Goal: Task Accomplishment & Management: Manage account settings

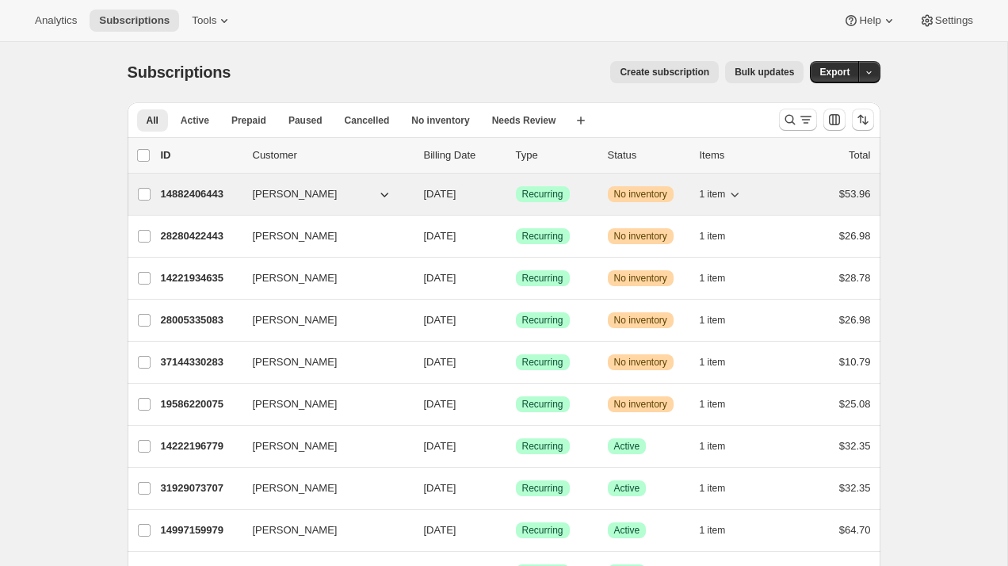
click at [733, 196] on icon "button" at bounding box center [735, 194] width 16 height 16
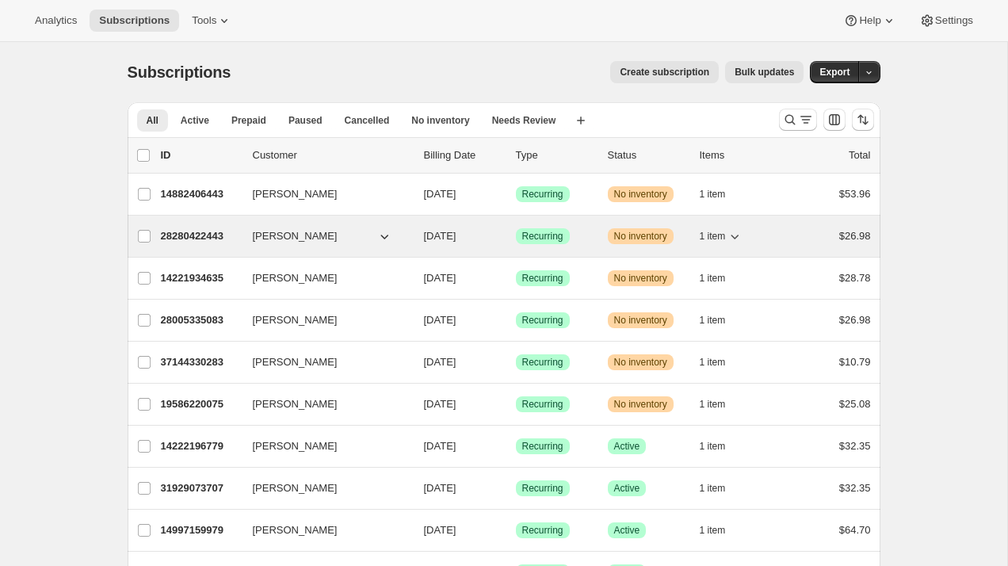
click at [729, 234] on icon "button" at bounding box center [735, 236] width 16 height 16
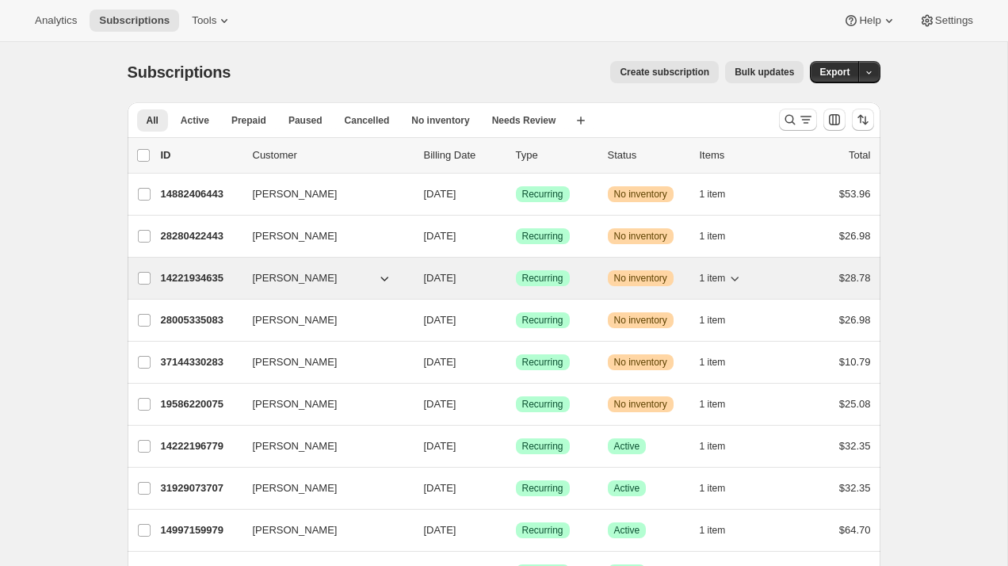
click at [715, 276] on span "1 item" at bounding box center [713, 278] width 26 height 13
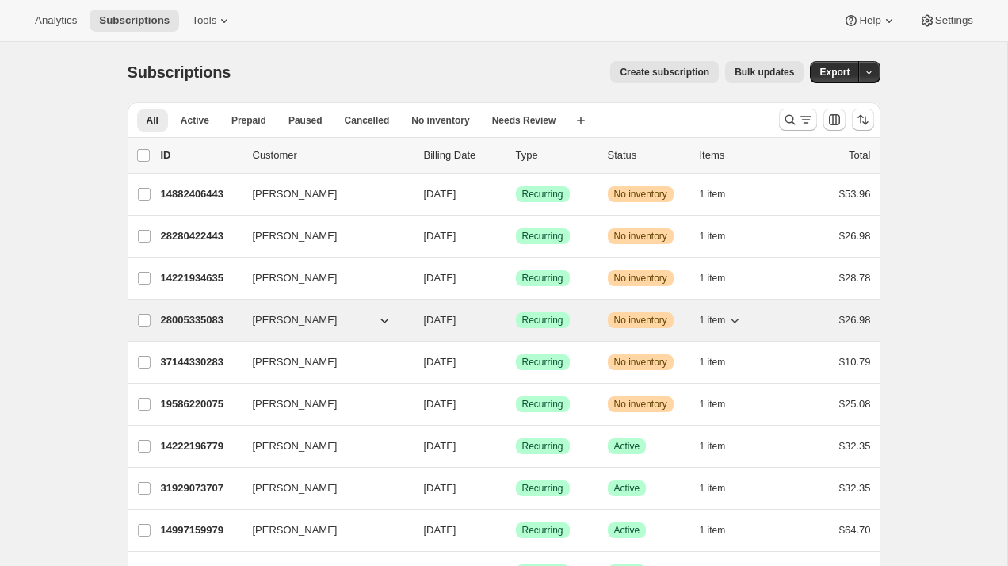
click at [721, 323] on span "1 item" at bounding box center [713, 320] width 26 height 13
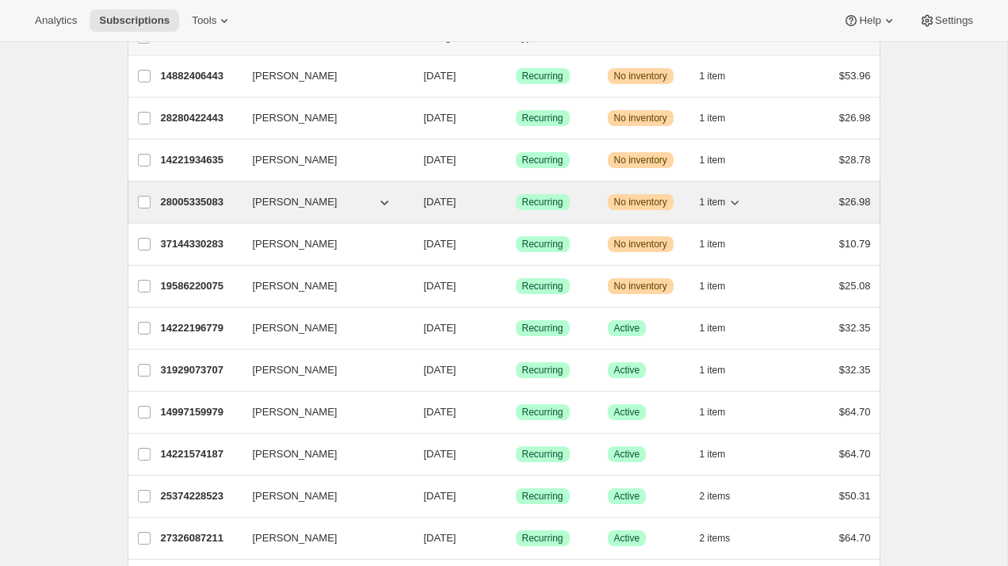
scroll to position [136, 0]
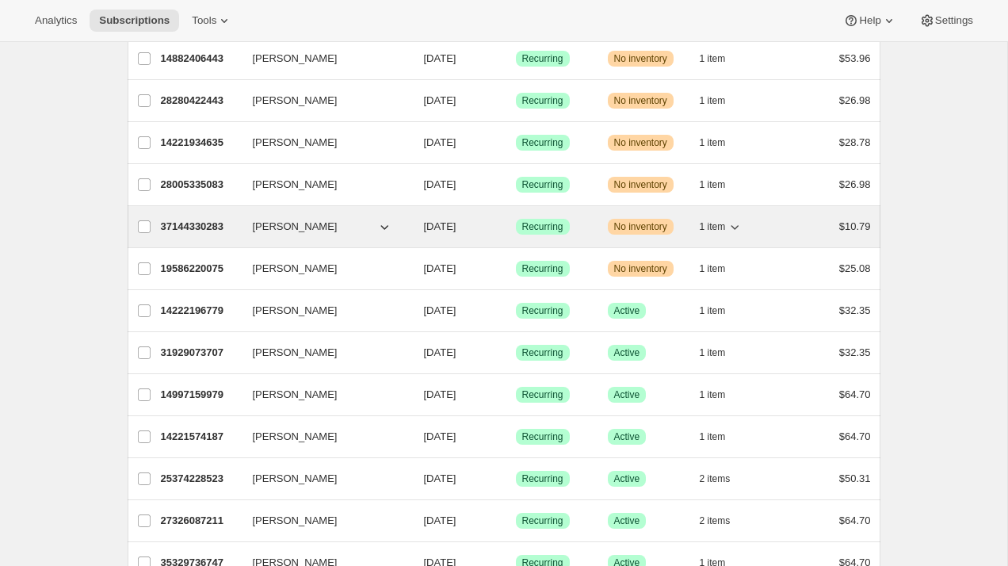
click at [719, 232] on span "1 item" at bounding box center [713, 226] width 26 height 13
click at [719, 226] on span "1 item" at bounding box center [713, 226] width 26 height 13
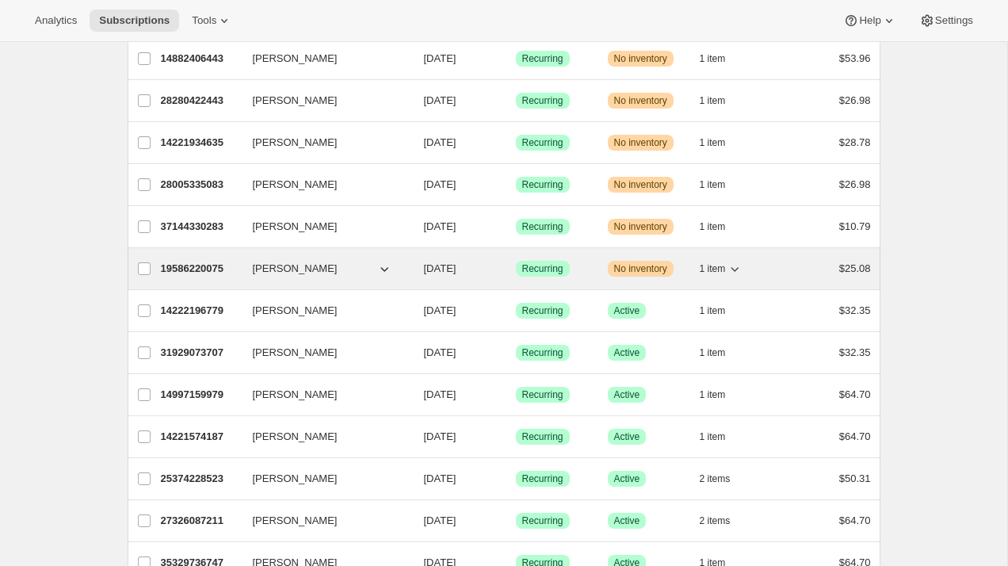
click at [721, 270] on span "1 item" at bounding box center [713, 268] width 26 height 13
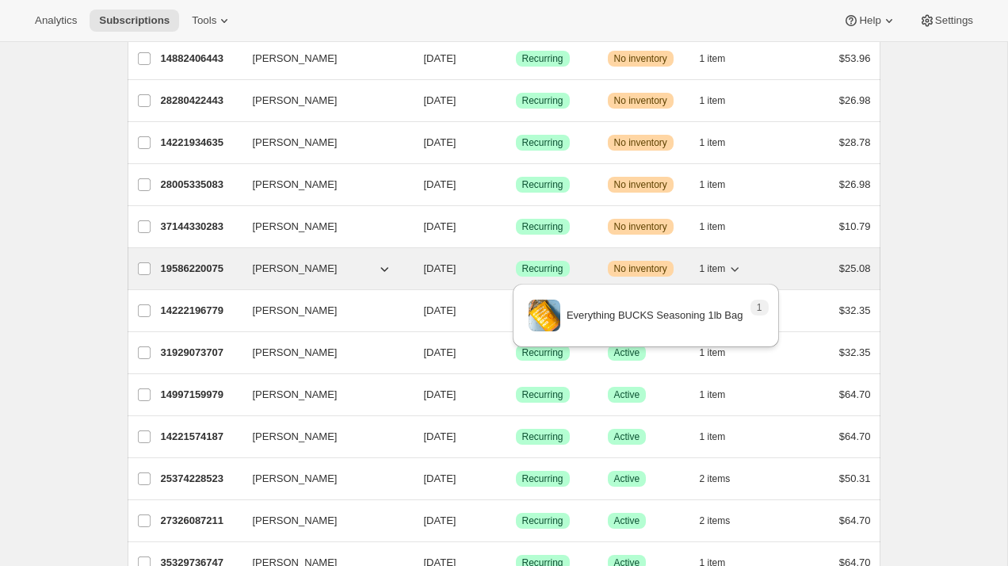
click at [721, 270] on span "1 item" at bounding box center [713, 268] width 26 height 13
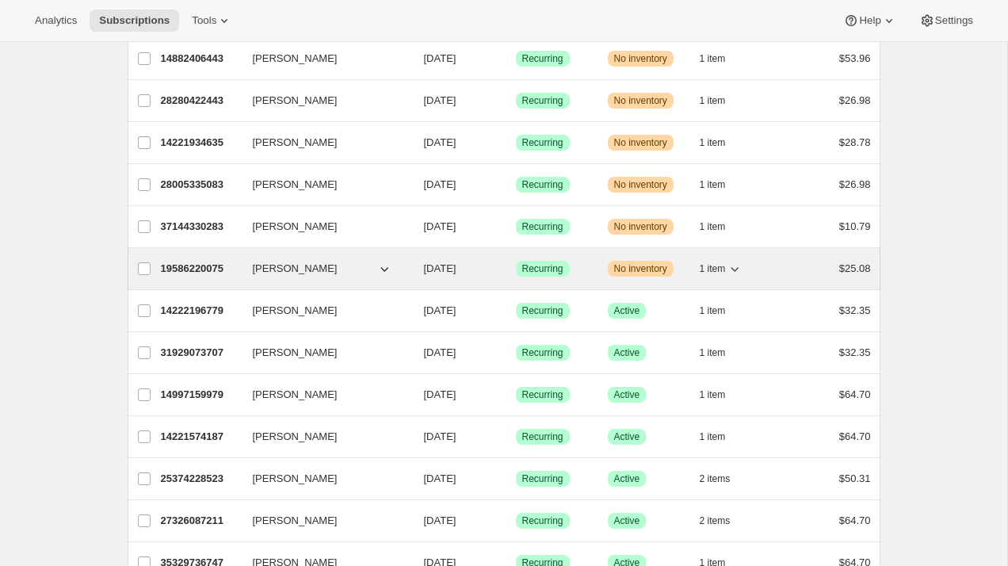
click at [721, 270] on span "1 item" at bounding box center [713, 268] width 26 height 13
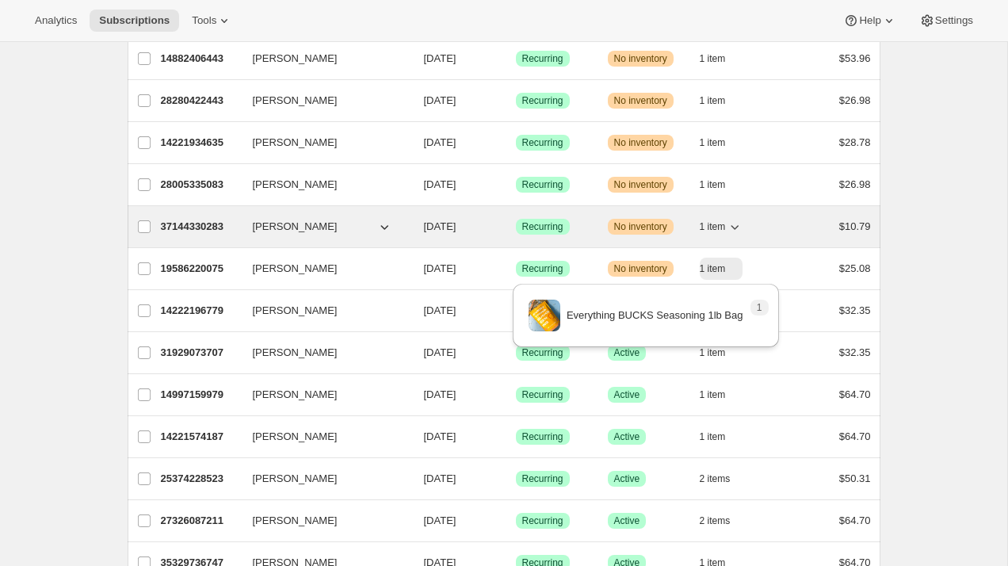
click at [724, 231] on span "1 item" at bounding box center [713, 226] width 26 height 13
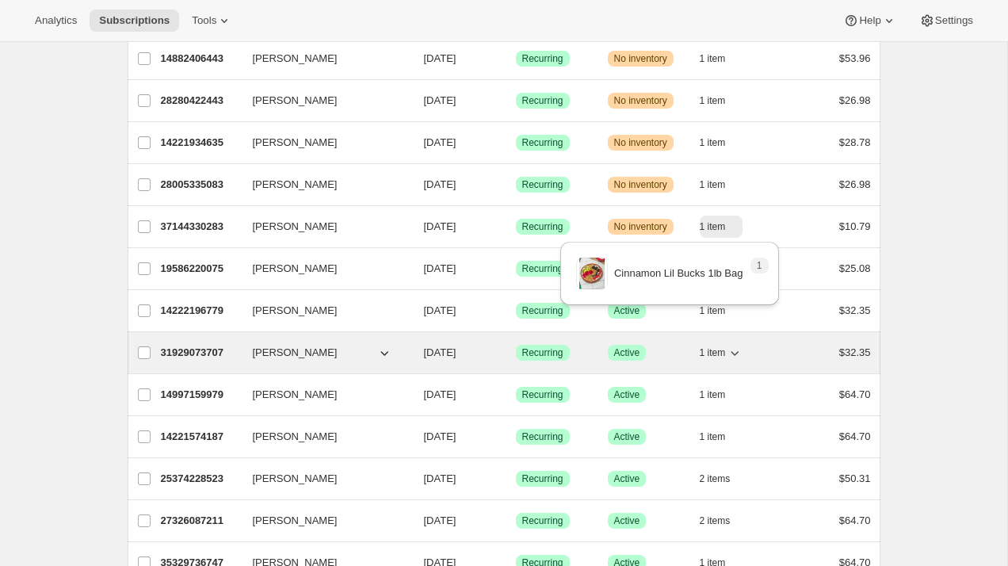
click at [717, 351] on span "1 item" at bounding box center [713, 352] width 26 height 13
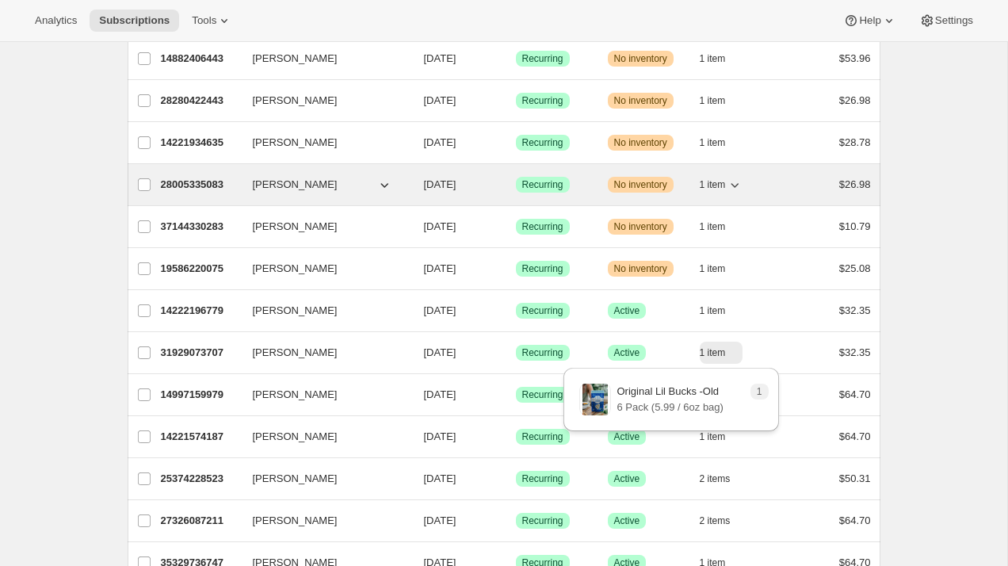
scroll to position [0, 0]
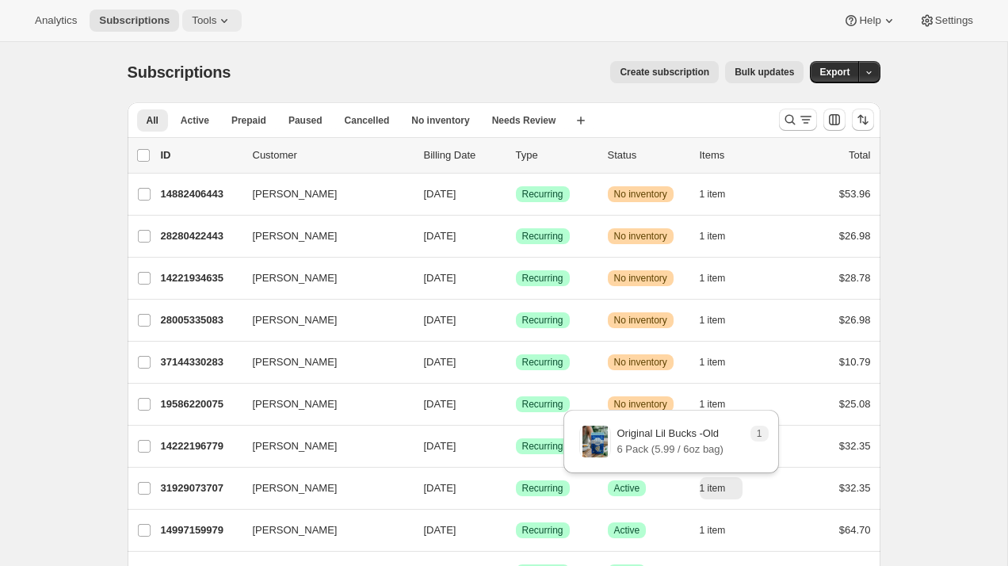
click at [216, 17] on span "Tools" at bounding box center [204, 20] width 25 height 13
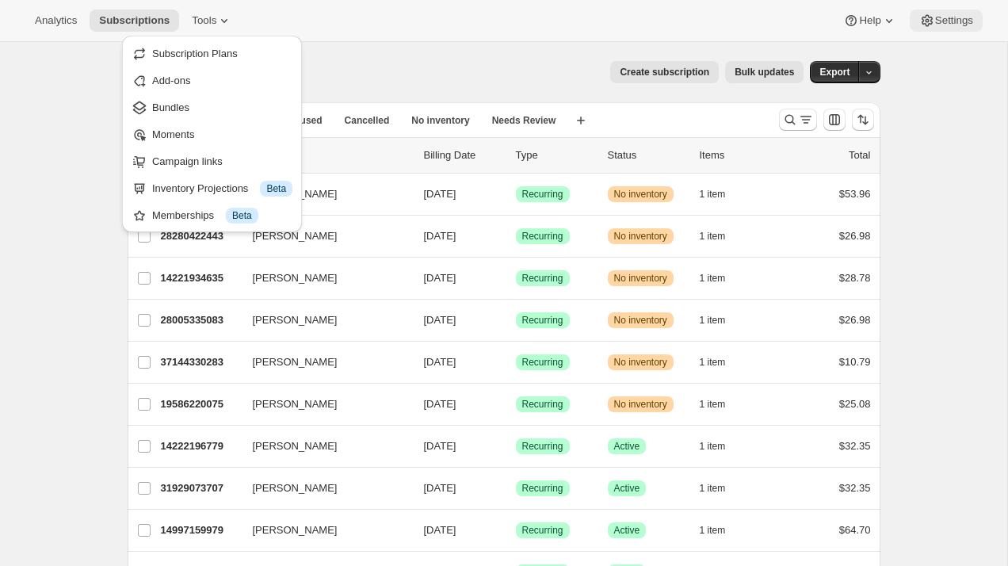
click at [955, 24] on span "Settings" at bounding box center [955, 20] width 38 height 13
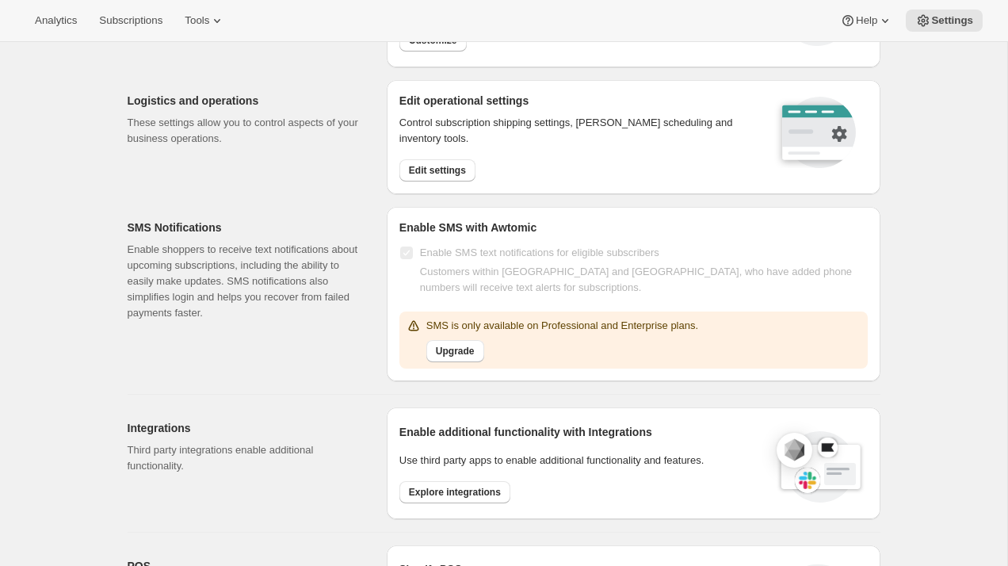
scroll to position [155, 0]
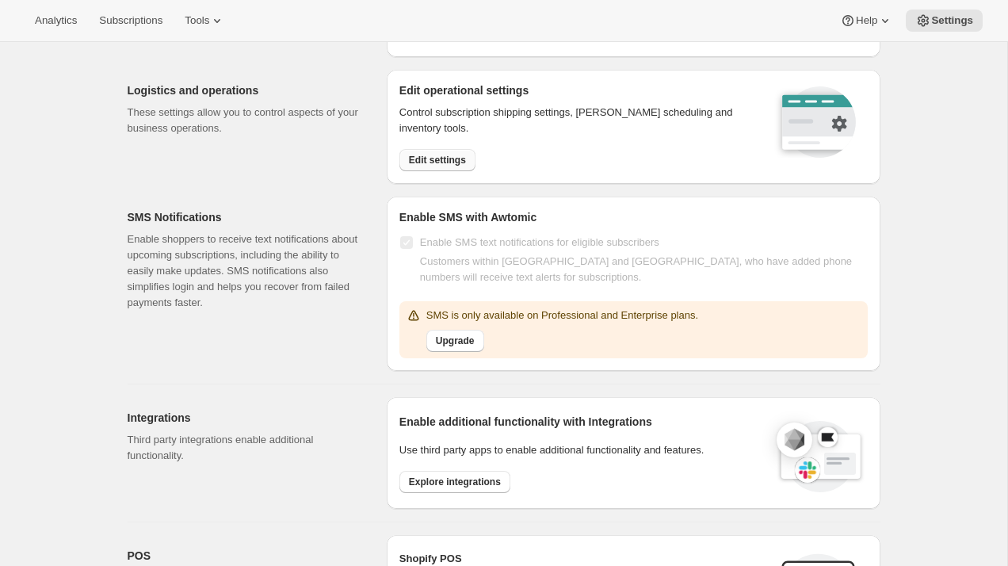
click at [449, 161] on span "Edit settings" at bounding box center [437, 160] width 57 height 13
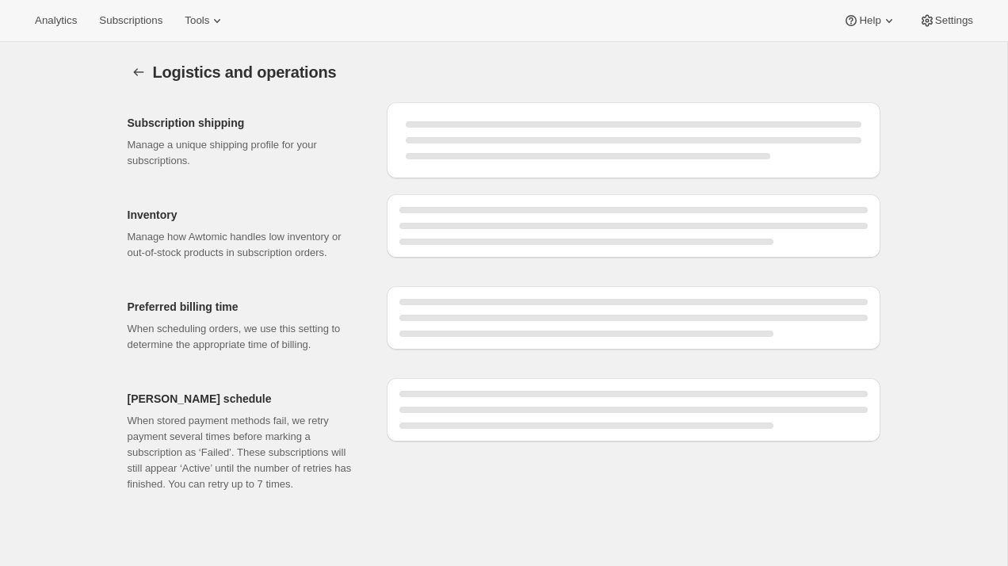
select select "DAY"
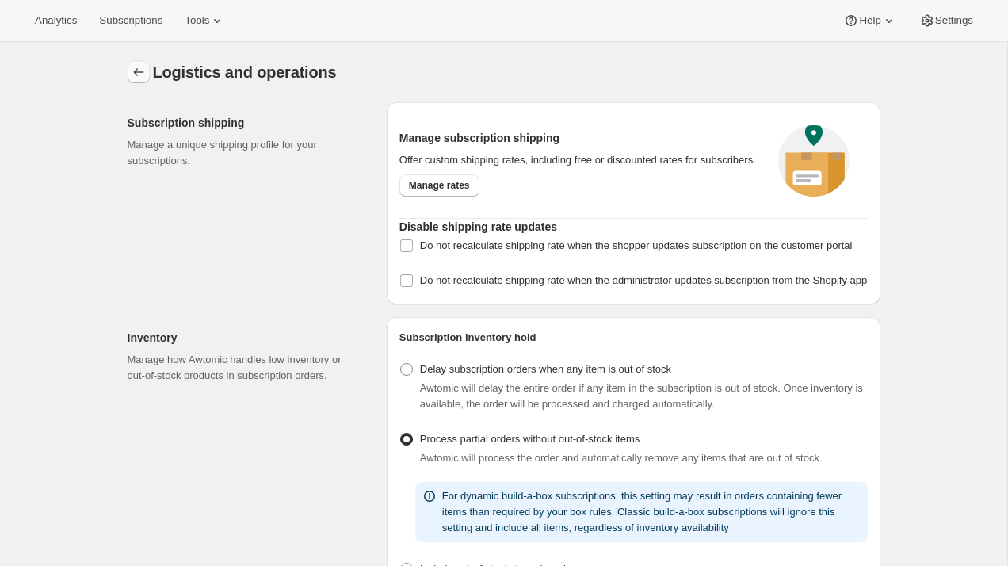
click at [141, 78] on icon "Settings" at bounding box center [139, 72] width 16 height 16
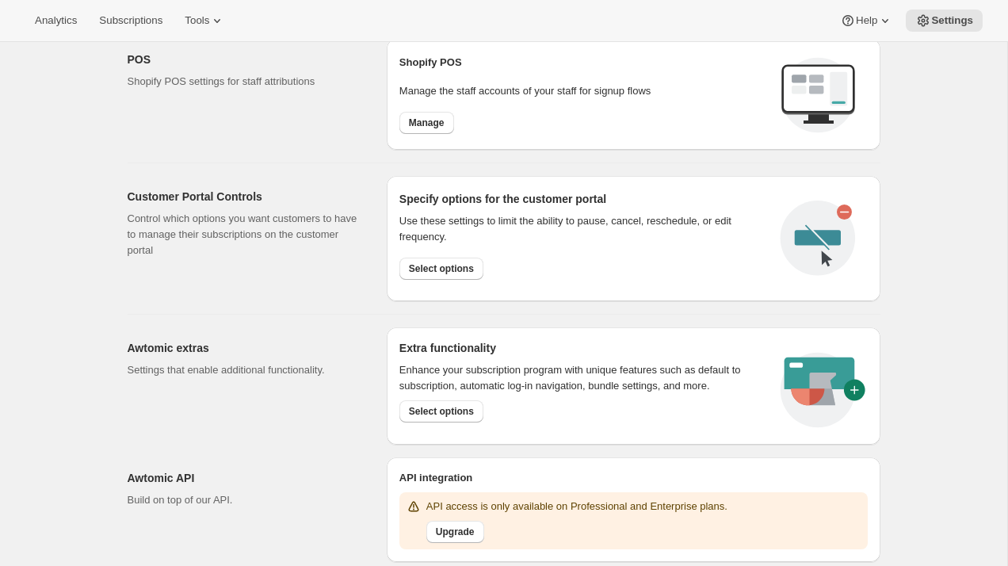
scroll to position [692, 0]
